Goal: Find specific page/section: Find specific page/section

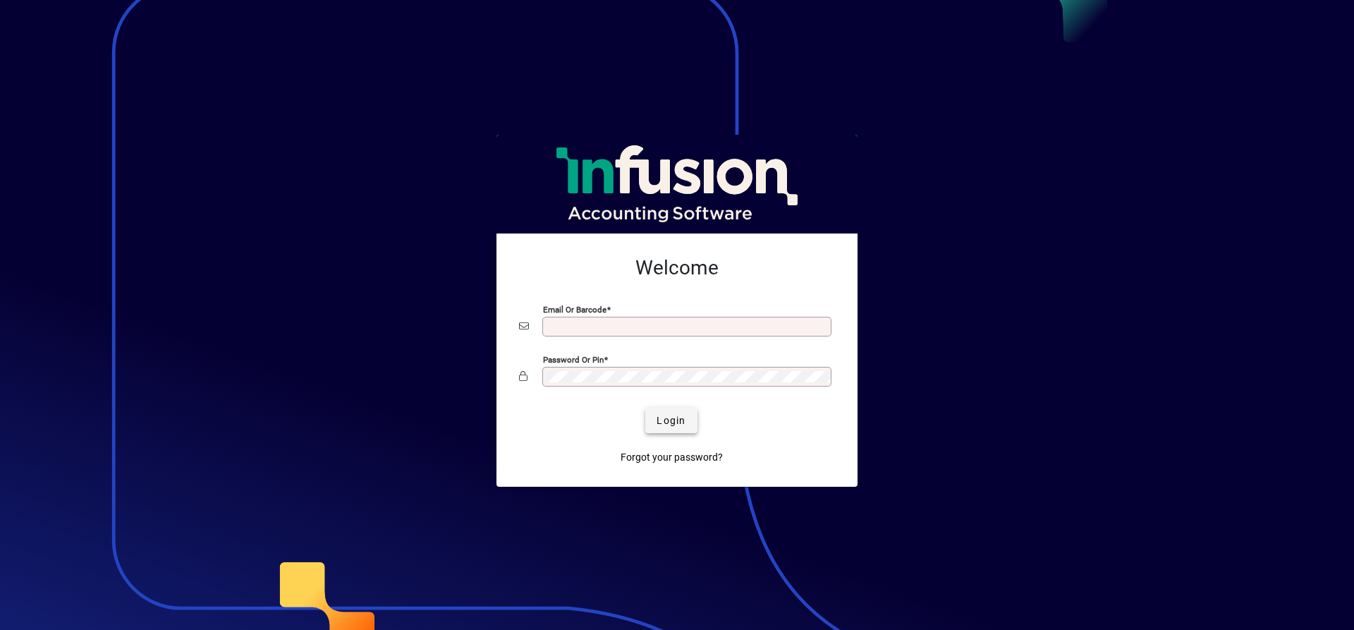
type input "**********"
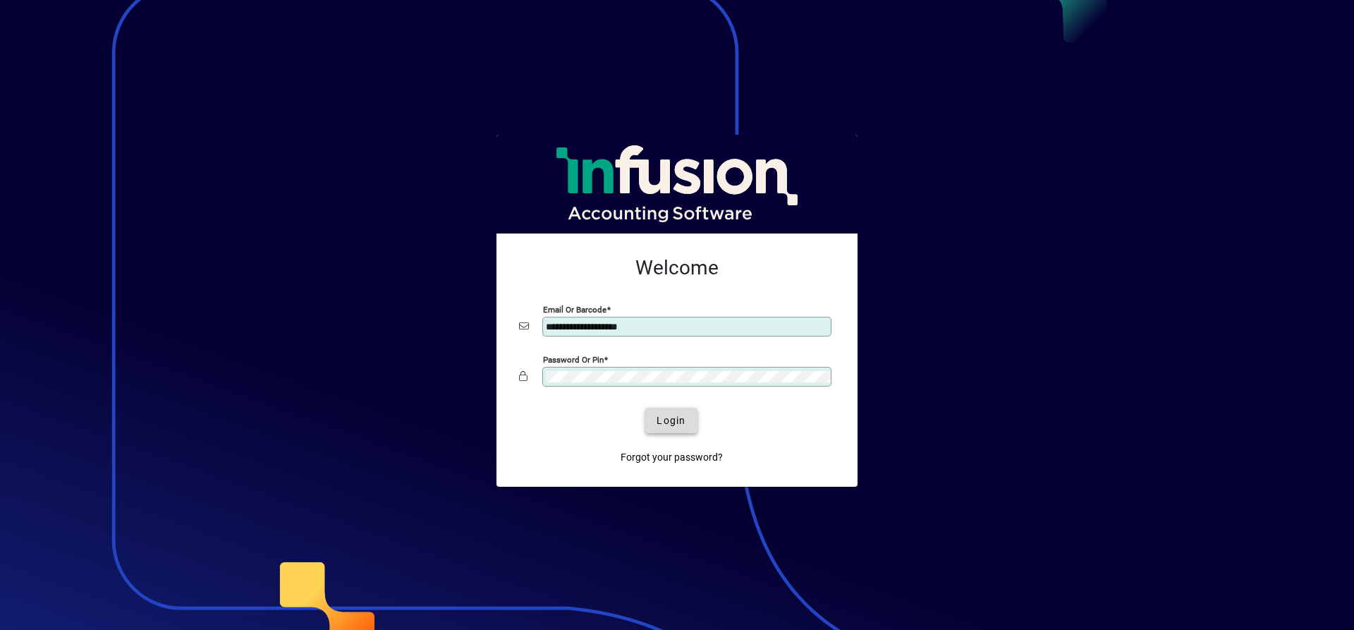
click at [668, 418] on span "Login" at bounding box center [670, 420] width 29 height 15
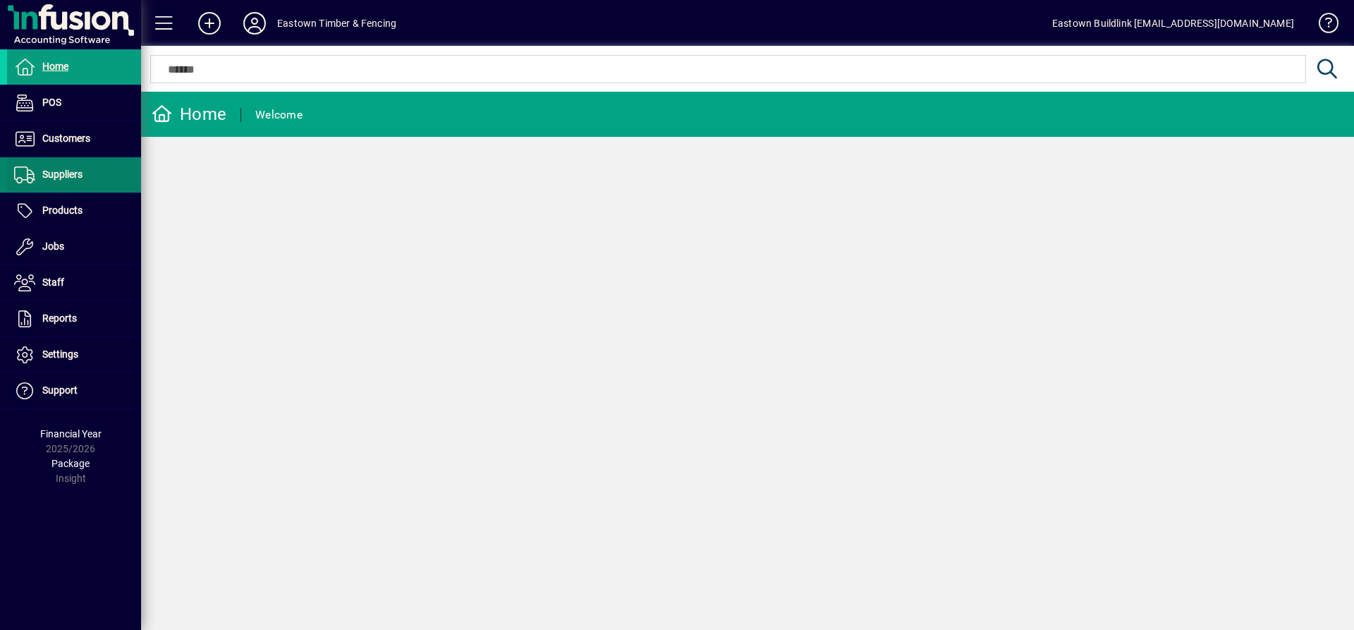
click at [78, 169] on span "Suppliers" at bounding box center [62, 173] width 40 height 11
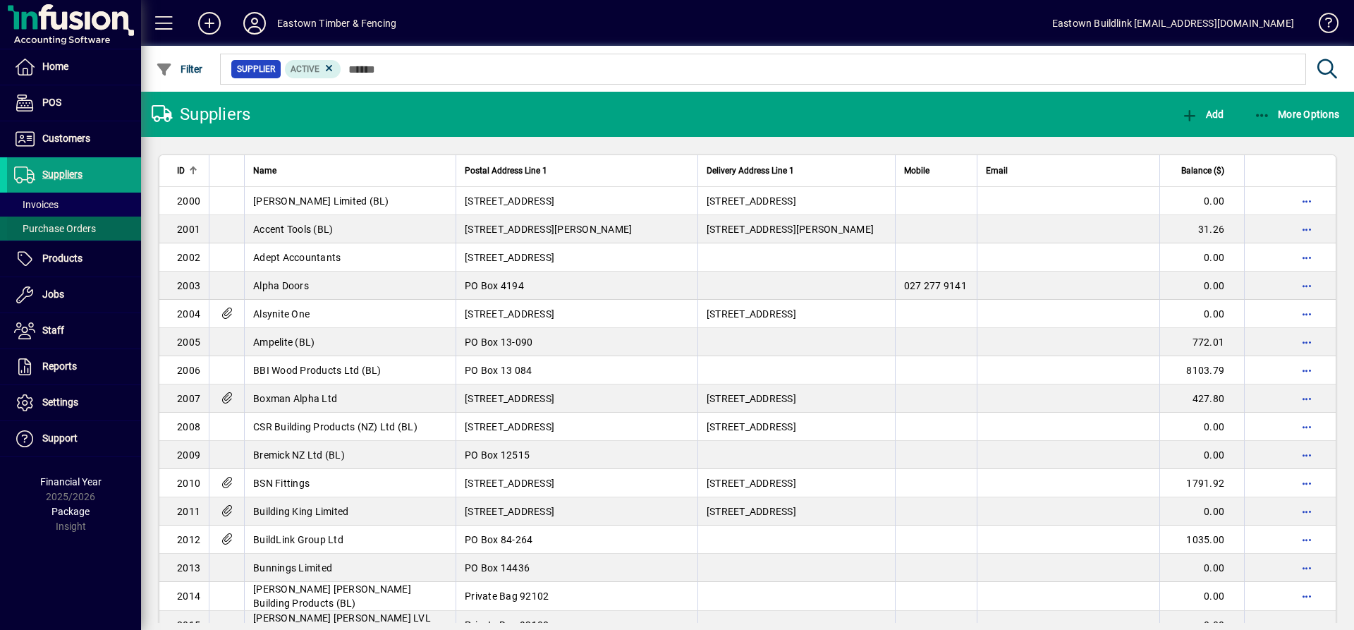
click at [80, 229] on span "Purchase Orders" at bounding box center [55, 228] width 82 height 11
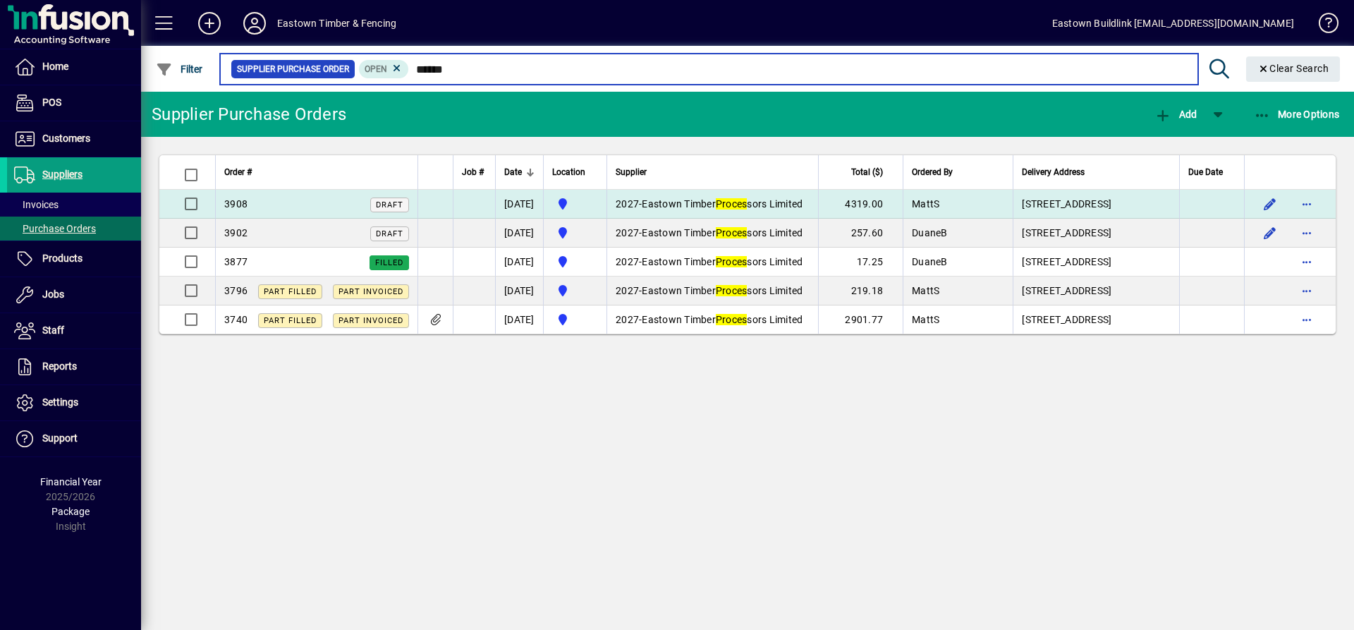
type input "******"
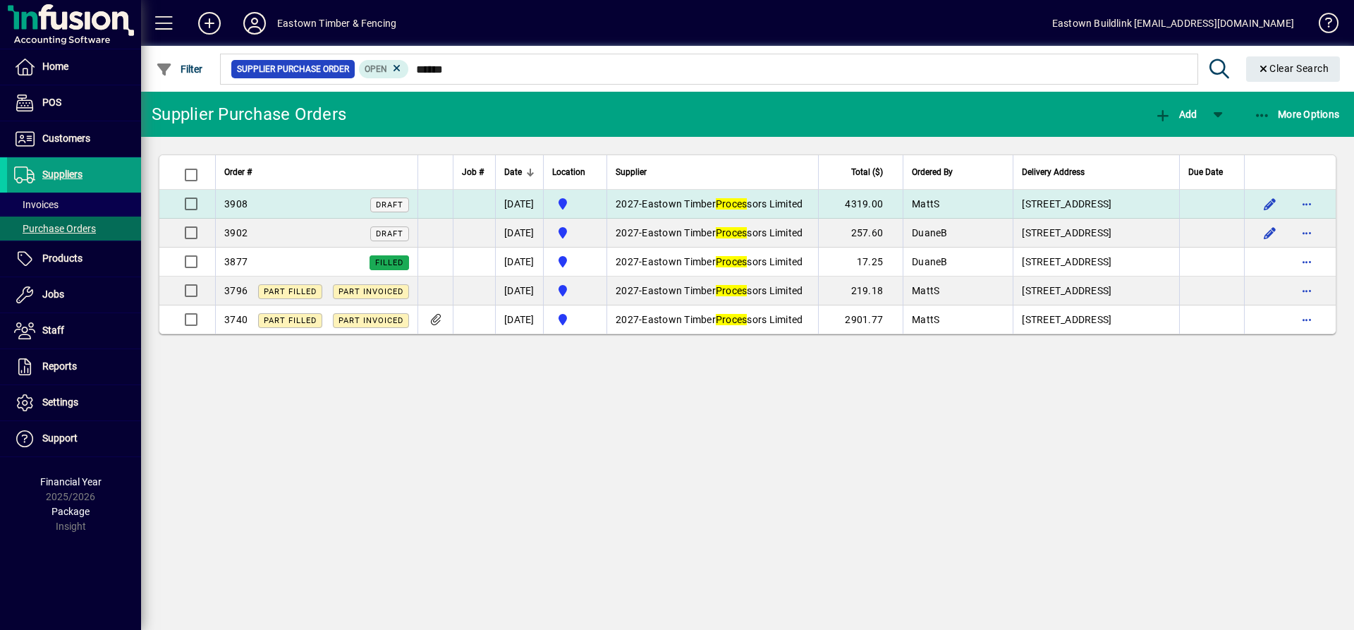
click at [745, 216] on td "2027 - Eastown Timber Proces sors Limited" at bounding box center [711, 204] width 211 height 29
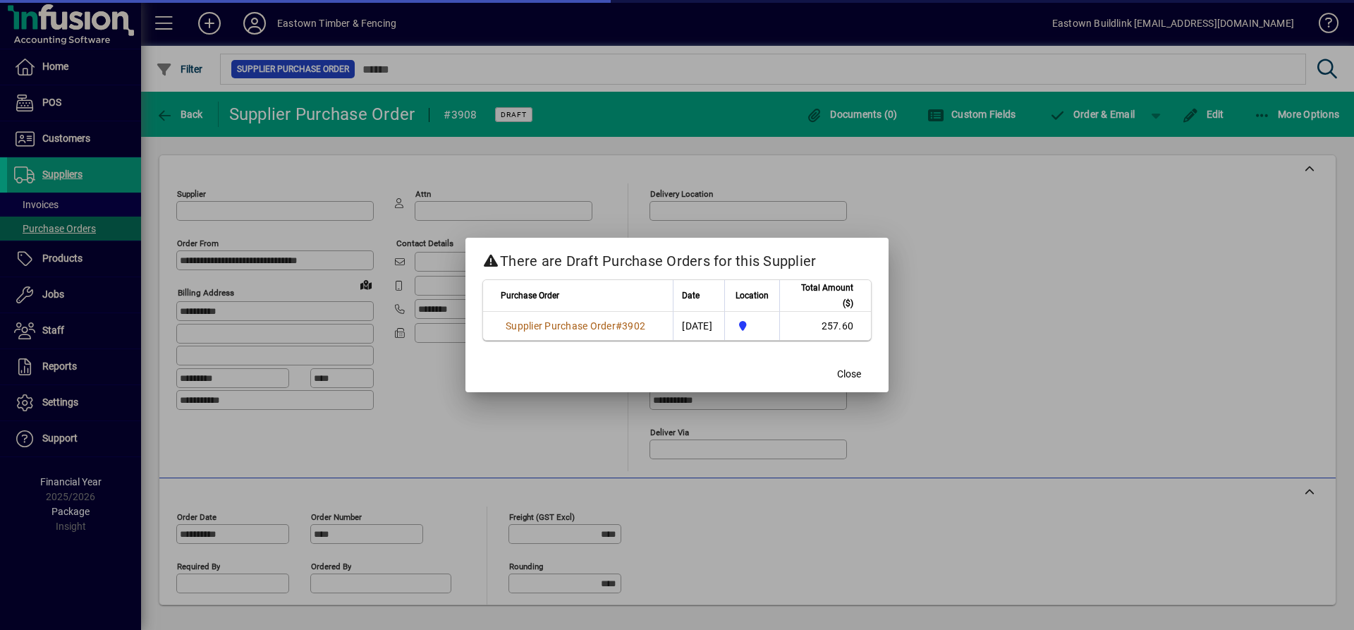
type input "**********"
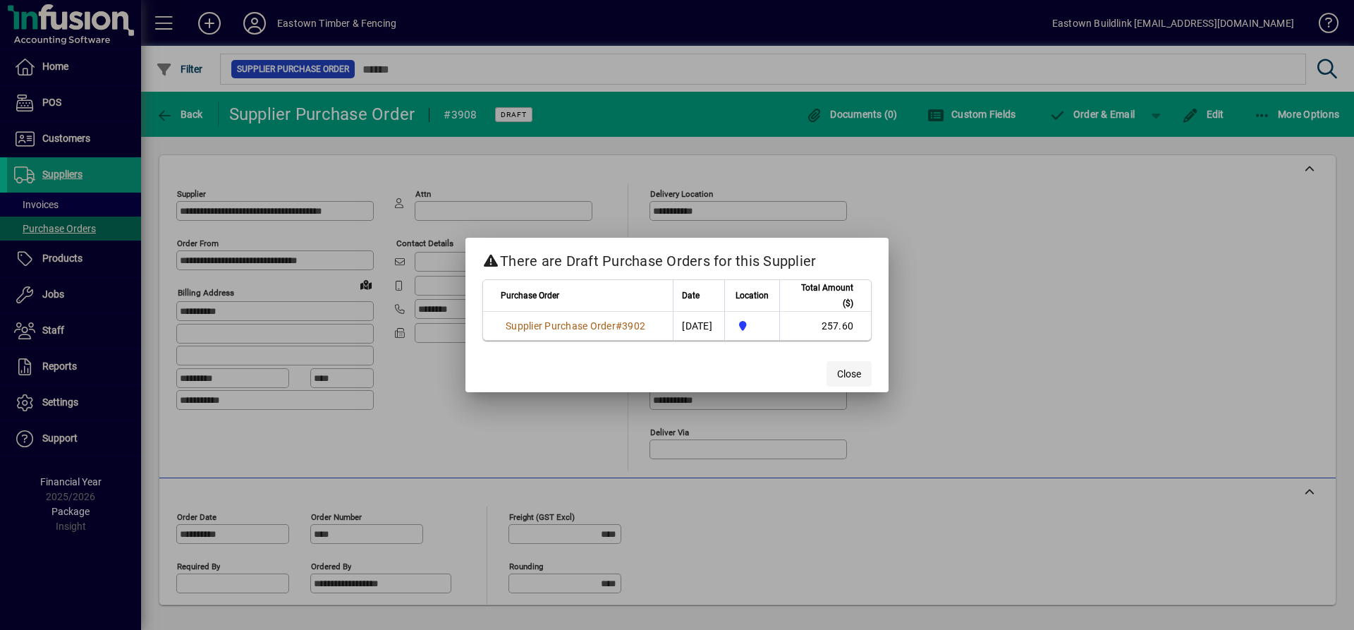
drag, startPoint x: 880, startPoint y: 362, endPoint x: 862, endPoint y: 369, distance: 19.3
click at [878, 362] on mat-dialog-actions "Close" at bounding box center [676, 373] width 423 height 37
click at [851, 371] on span "Close" at bounding box center [849, 374] width 24 height 15
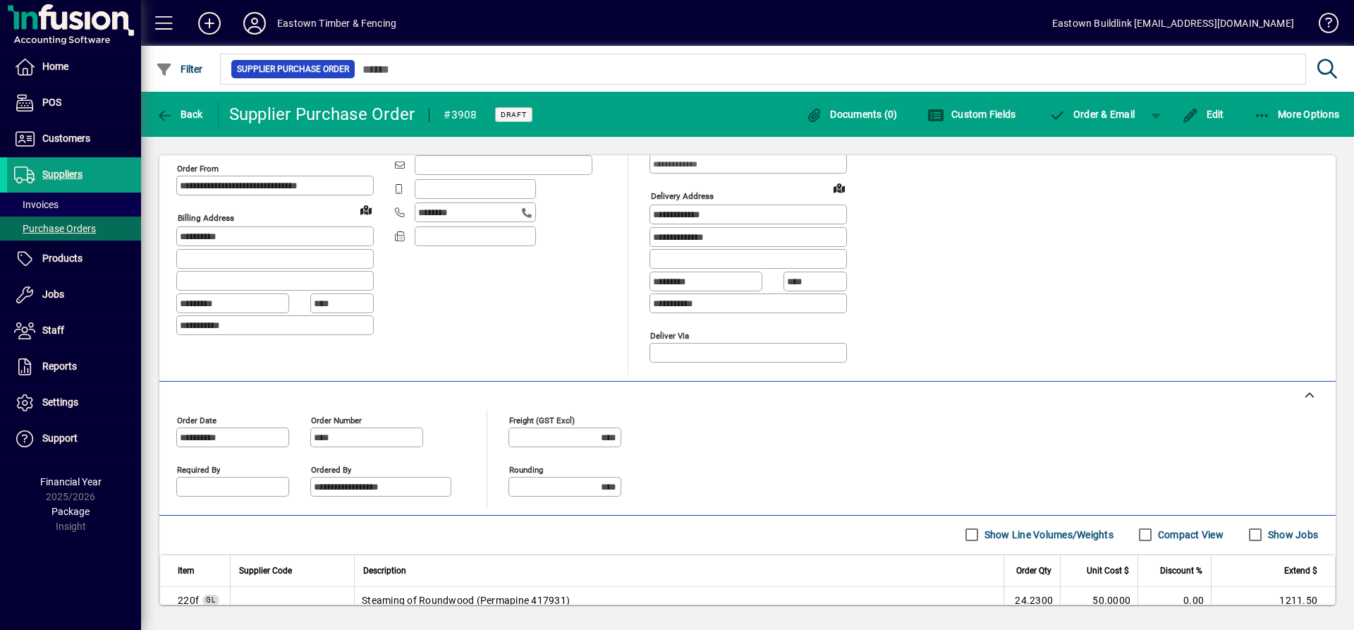
scroll to position [216, 0]
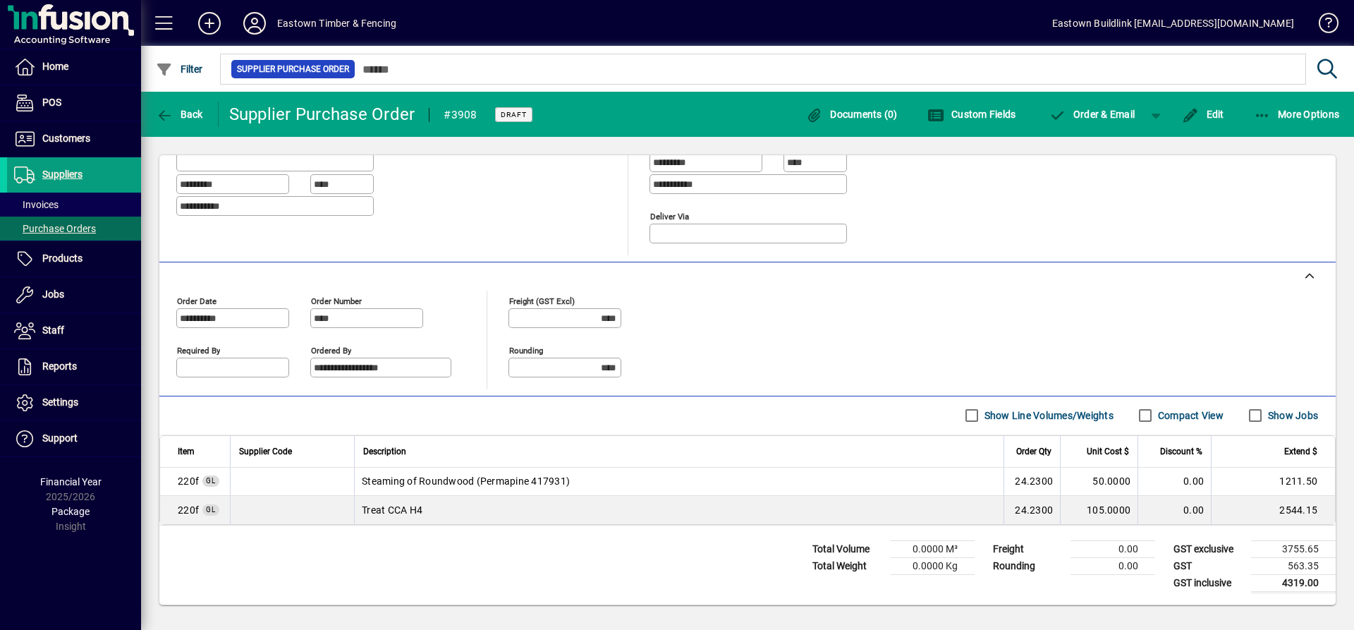
click at [179, 510] on span "220f" at bounding box center [188, 510] width 21 height 14
click at [190, 510] on span "220f" at bounding box center [188, 510] width 21 height 14
drag, startPoint x: 197, startPoint y: 510, endPoint x: 178, endPoint y: 512, distance: 18.5
click at [178, 512] on span "220f" at bounding box center [188, 510] width 21 height 14
drag, startPoint x: 424, startPoint y: 507, endPoint x: 350, endPoint y: 508, distance: 73.3
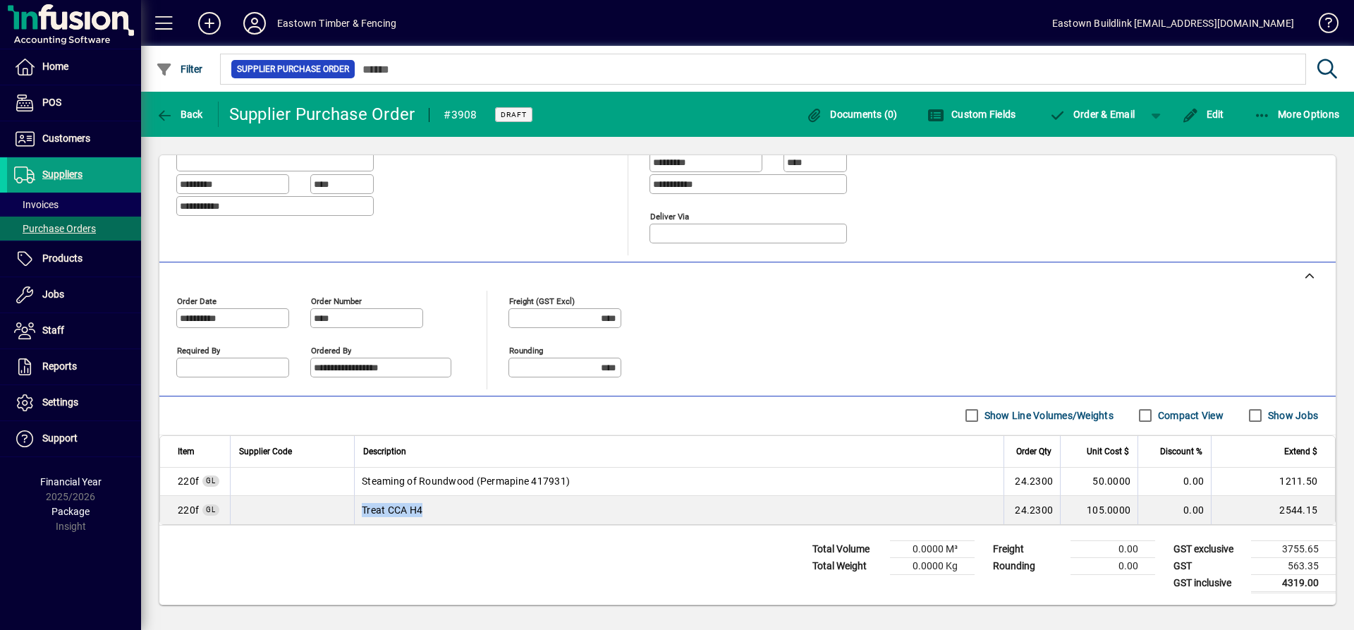
click at [350, 508] on tr "220f GL Treat CCA H4 24.2300 105.0000 0.00 2544.15" at bounding box center [747, 510] width 1174 height 28
copy tr "Treat CCA H4"
